Goal: Contribute content: Contribute content

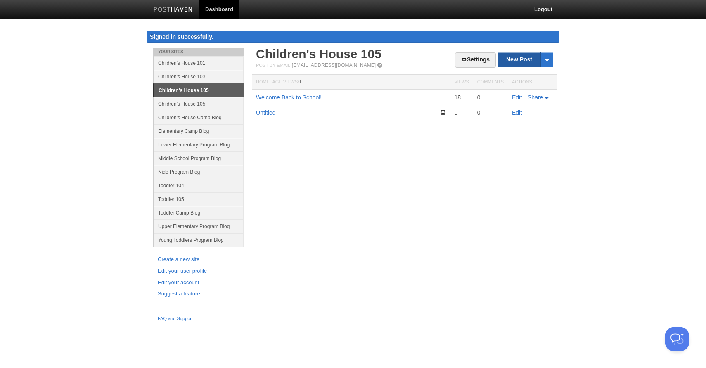
click at [520, 61] on link "New Post" at bounding box center [525, 59] width 55 height 14
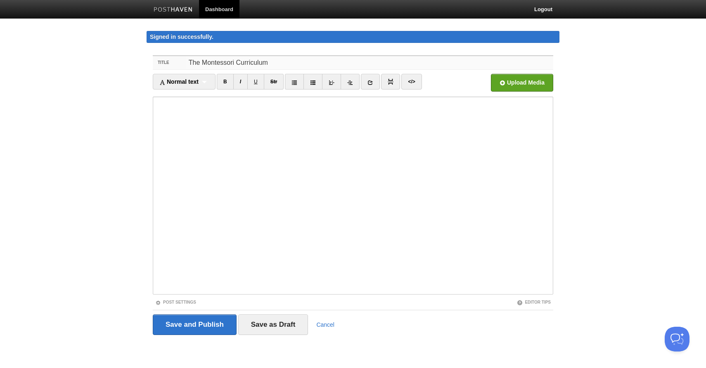
type input "The Montessori Curriculum"
click at [285, 97] on iframe at bounding box center [353, 196] width 401 height 198
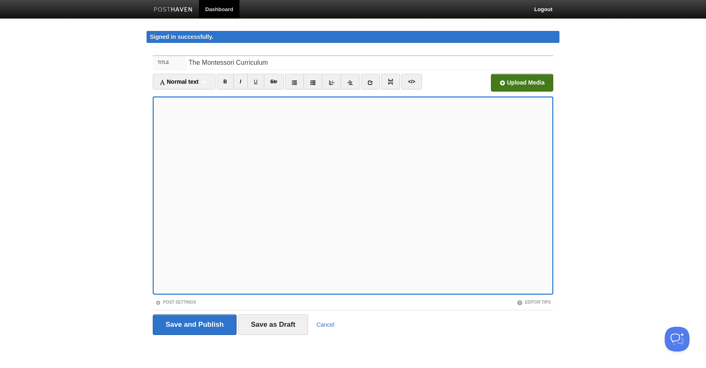
click at [540, 83] on input "file" at bounding box center [272, 85] width 625 height 42
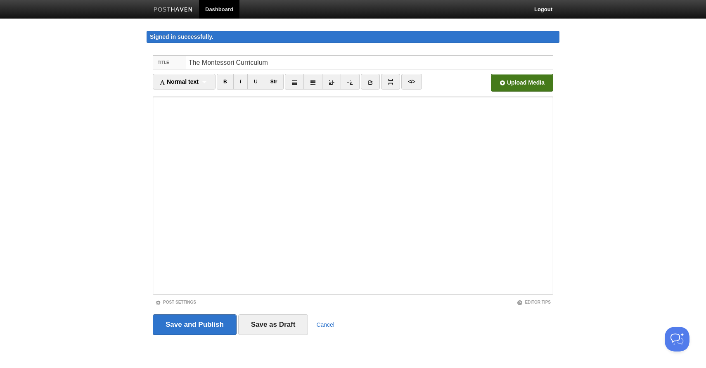
click at [519, 82] on input "file" at bounding box center [272, 85] width 625 height 42
click at [538, 82] on input "file" at bounding box center [272, 85] width 625 height 42
click at [515, 84] on input "file" at bounding box center [272, 85] width 625 height 42
click at [278, 329] on input "Save as Draft" at bounding box center [273, 325] width 70 height 21
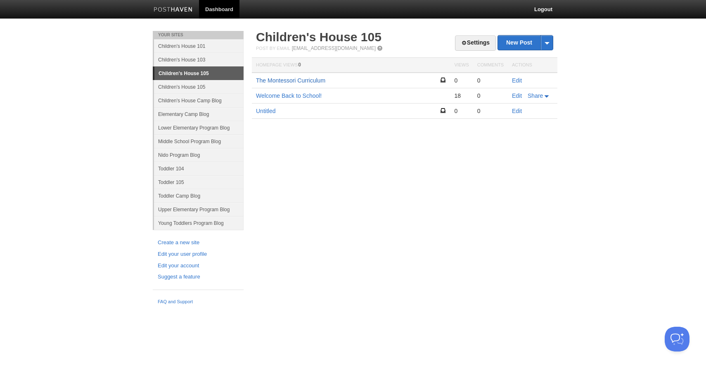
click at [290, 81] on link "The Montessori Curriculum" at bounding box center [290, 80] width 69 height 7
click at [517, 79] on link "Edit" at bounding box center [517, 80] width 10 height 7
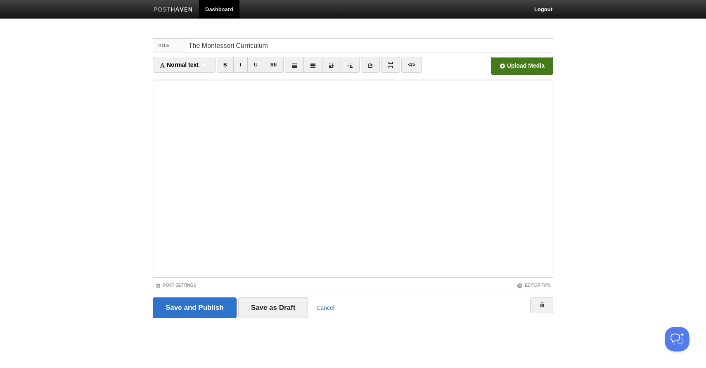
click at [514, 72] on input "file" at bounding box center [272, 68] width 625 height 42
click at [278, 308] on input "Save as Draft" at bounding box center [273, 308] width 70 height 21
